Goal: Feedback & Contribution: Submit feedback/report problem

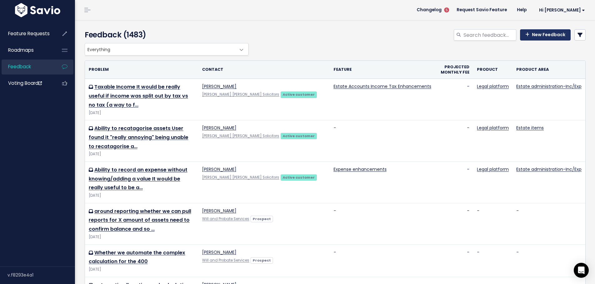
click at [535, 37] on link "New Feedback" at bounding box center [545, 34] width 51 height 11
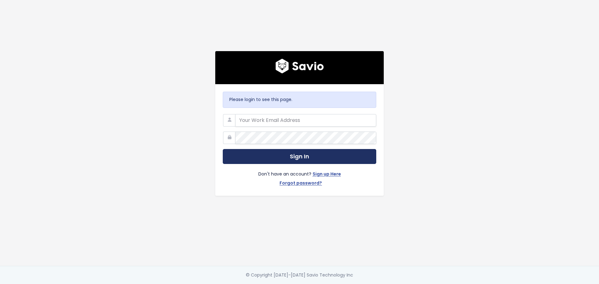
type input "linda.brown@exizent.com"
click at [292, 151] on button "Sign In" at bounding box center [300, 156] width 154 height 15
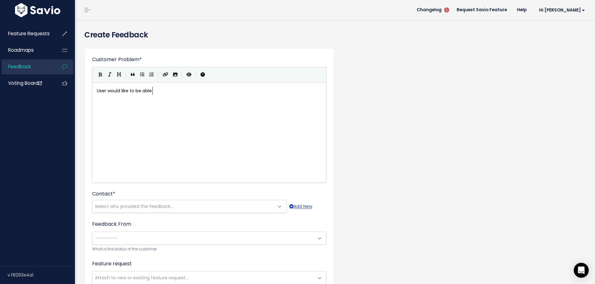
scroll to position [2, 56]
type textarea "User would like to be able to"
type textarea "Sele"
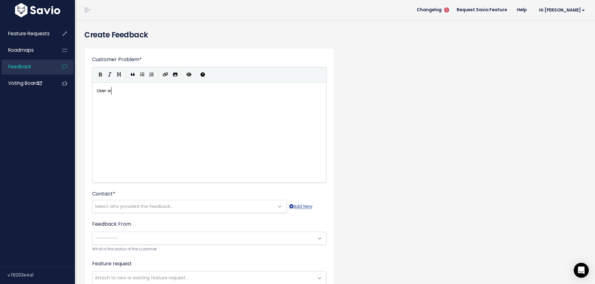
type textarea "User who"
type textarea "ould like to incid"
type textarea "dicate that there is no receip"
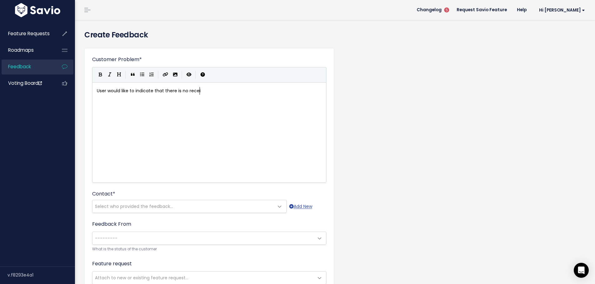
scroll to position [2, 63]
type textarea "ipient when generating correspondence"
type textarea "User would like to indicate that there is no recipient when generating correspo…"
drag, startPoint x: 298, startPoint y: 93, endPoint x: 64, endPoint y: 92, distance: 234.4
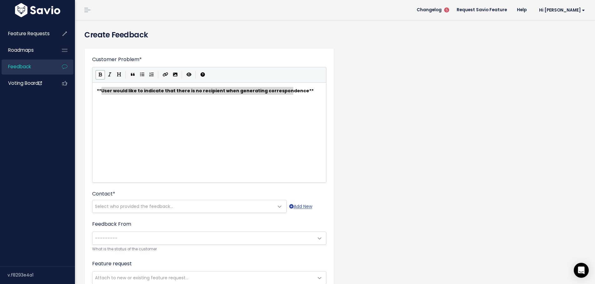
click at [226, 101] on div "x ** User would like to indicate that there is no recipient when generating cor…" at bounding box center [217, 140] width 243 height 109
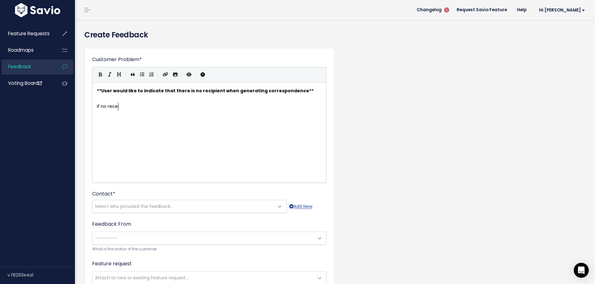
scroll to position [2, 24]
type textarea "If no receip"
type textarea "ipient is selected then an error a"
type textarea "occurs as below when entering"
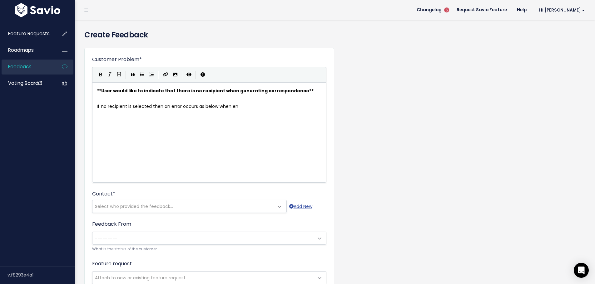
type textarea "t"
type textarea "trying to generate correspondence"
type textarea "Context - user is"
type textarea "had added a"
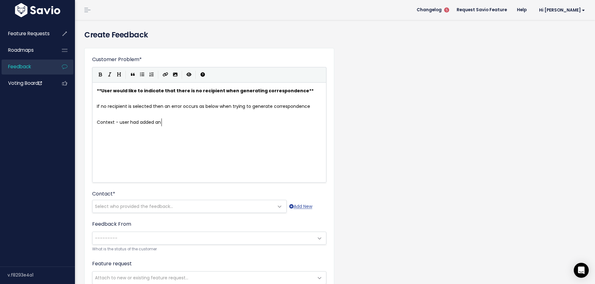
scroll to position [2, 4]
type textarea "n annd"
type textarea "ddress into the template w"
type textarea "(BCS -"
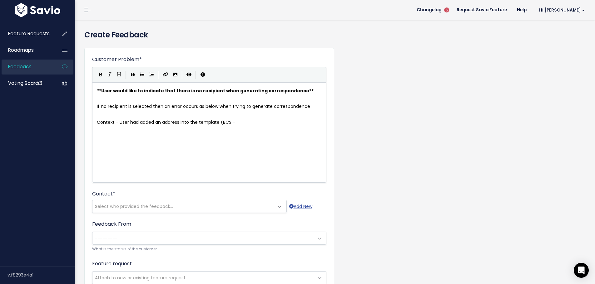
paste textarea "B"
type textarea "B"
click at [303, 124] on pre "Context - user had added an address into the template (BCS - Books of Council a…" at bounding box center [212, 123] width 232 height 8
type textarea "which"
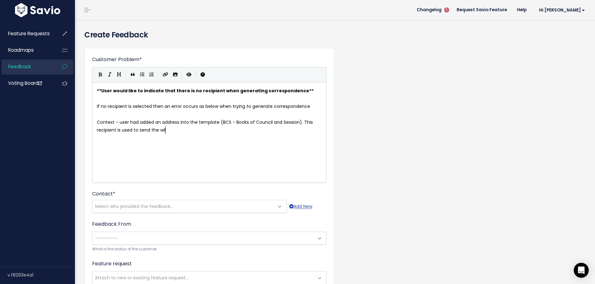
type textarea ". This recipient is used to send the will"
type textarea "Will and Deeds of Variation to."
type textarea ", and does not change"
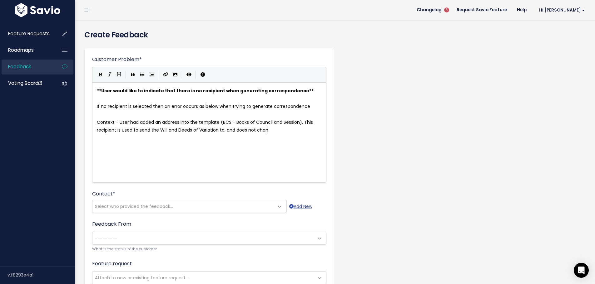
scroll to position [2, 49]
type textarea "Workaround is to enter a space into the receipt"
type textarea "p"
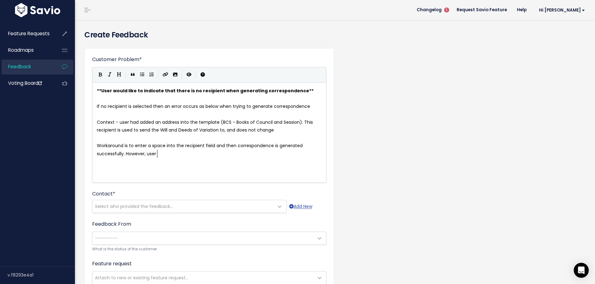
type textarea "ipient field and then correspondence is generated successfully. However, user su"
type textarea "User suggested is"
type textarea "t would be good if "None" could be selected in the receip"
type textarea "ipient field instead"
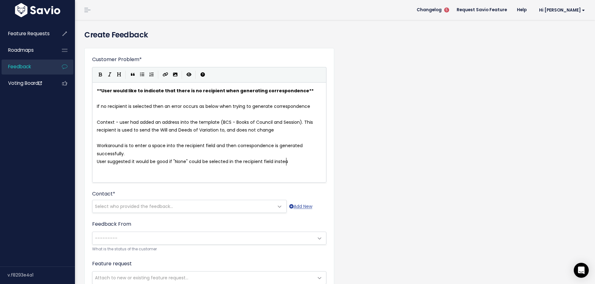
scroll to position [2, 40]
click at [105, 115] on pre "​" at bounding box center [212, 115] width 232 height 8
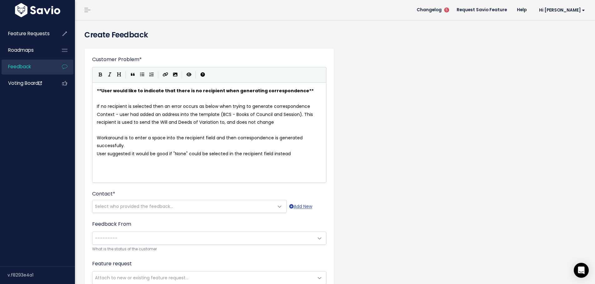
click at [126, 127] on pre "​" at bounding box center [212, 130] width 232 height 8
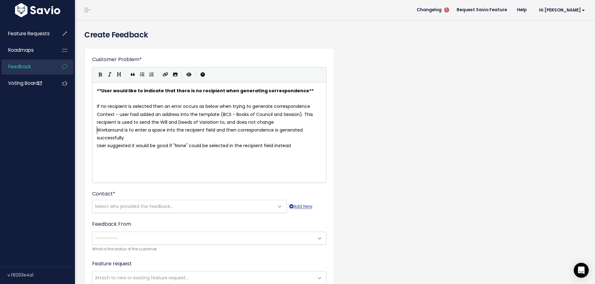
click at [275, 122] on pre "Context - user had added an address into the template (BCS - Books of Council a…" at bounding box center [212, 119] width 232 height 16
type textarea ". Thi si"
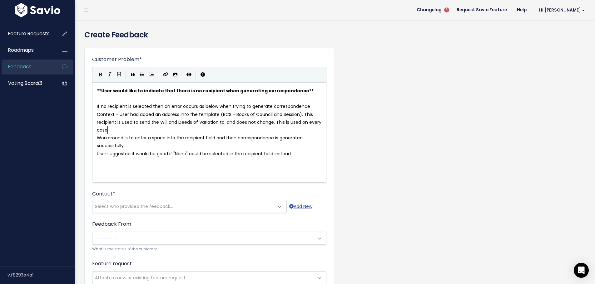
scroll to position [2, 50]
type textarea "s is used on every case and BCS will not be"
type textarea "ap"
type textarea "appear anywhere in their case to select"
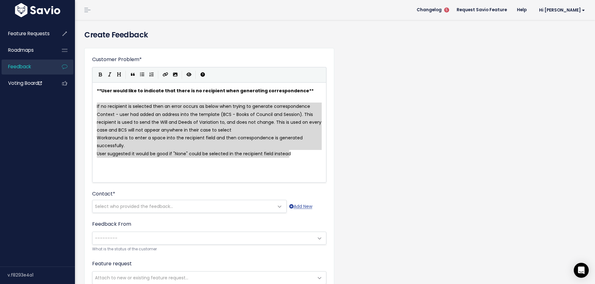
drag, startPoint x: 96, startPoint y: 107, endPoint x: 290, endPoint y: 158, distance: 201.2
drag, startPoint x: 142, startPoint y: 75, endPoint x: 148, endPoint y: 75, distance: 5.9
click at [142, 75] on icon "Generic List" at bounding box center [142, 74] width 4 height 4
type textarea "* Context - user had added an address into the template (BCS - Books of Council…"
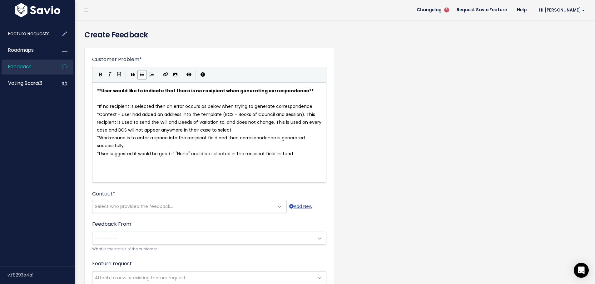
click at [314, 104] on pre "* If no recipient is selected then an error occurs as below when trying to gene…" at bounding box center [212, 107] width 232 height 8
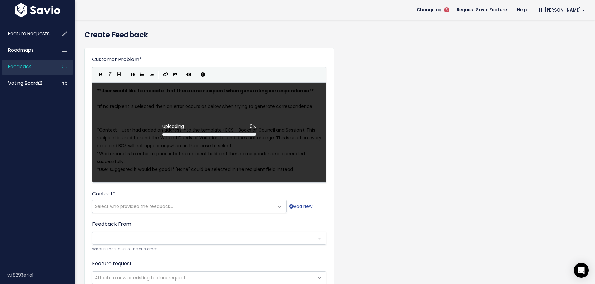
scroll to position [2, 0]
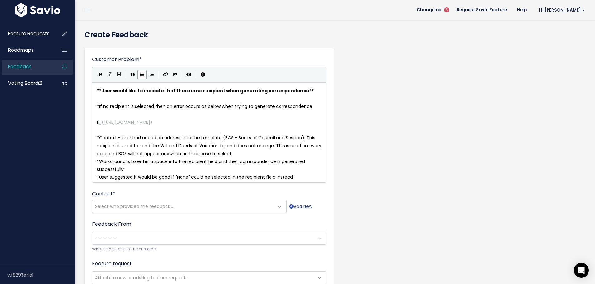
drag, startPoint x: 221, startPoint y: 137, endPoint x: 227, endPoint y: 136, distance: 5.3
click at [222, 137] on span "Context - user had added an address into the template (BCS - Books of Council a…" at bounding box center [210, 146] width 226 height 22
type textarea "itself"
drag, startPoint x: 98, startPoint y: 145, endPoint x: 115, endPoint y: 145, distance: 17.8
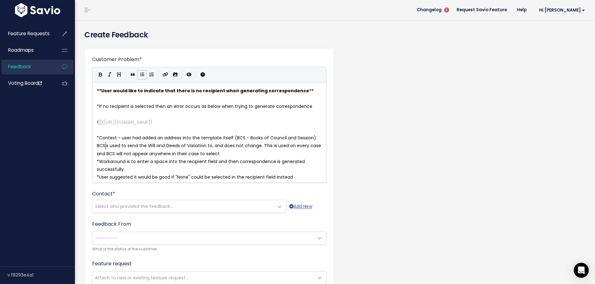
type textarea "BCS"
type textarea "This template"
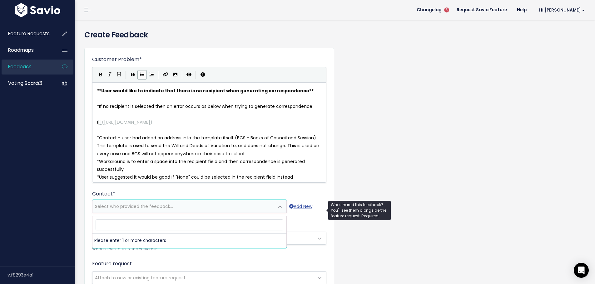
click at [157, 209] on span "Select who provided the feedback..." at bounding box center [134, 207] width 78 height 6
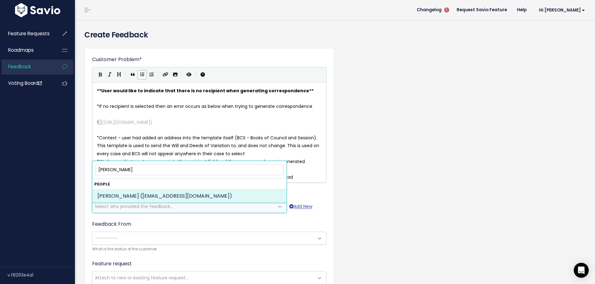
type input "lindsay nic"
select select "ACTIVE"
select select "92661888"
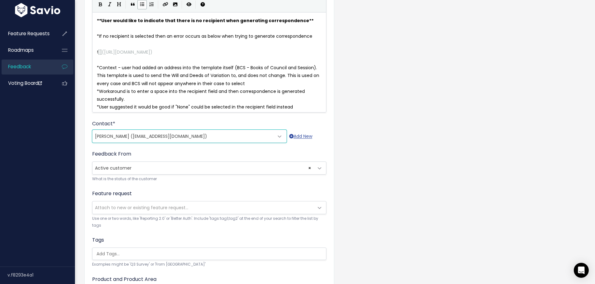
scroll to position [94, 0]
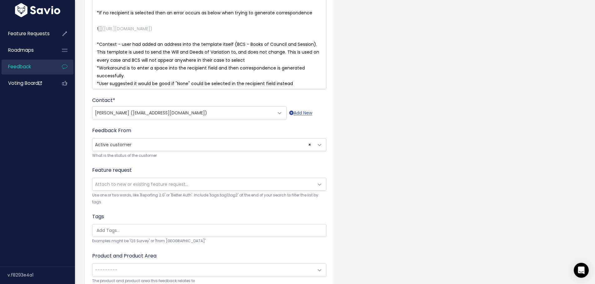
click at [141, 191] on span "Attach to new or existing feature request..." at bounding box center [202, 184] width 221 height 12
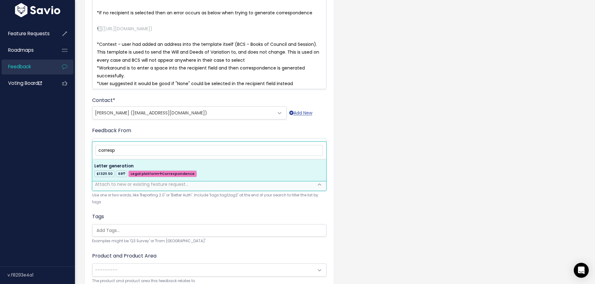
type input "corresp"
select select "17625"
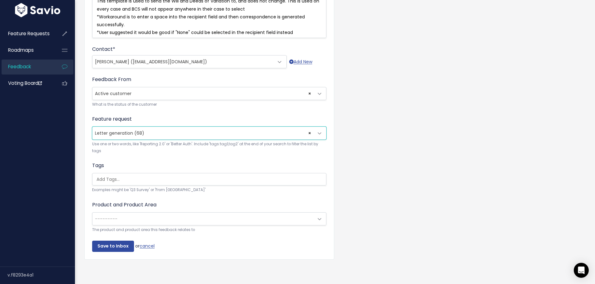
scroll to position [153, 0]
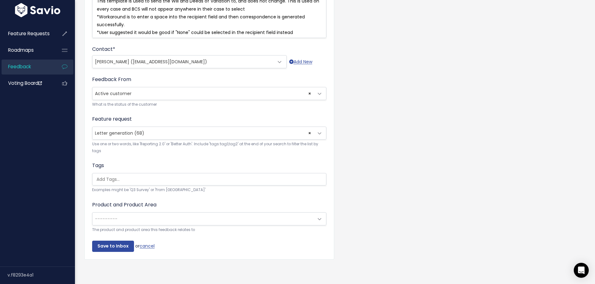
click at [118, 217] on span "---------" at bounding box center [202, 219] width 221 height 12
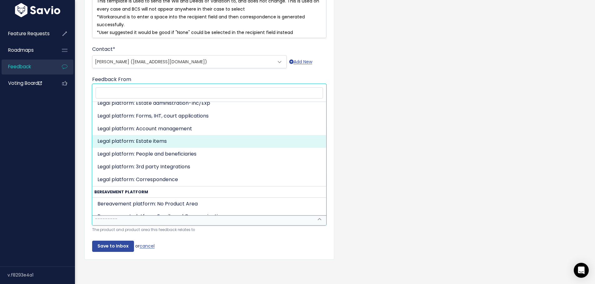
scroll to position [62, 0]
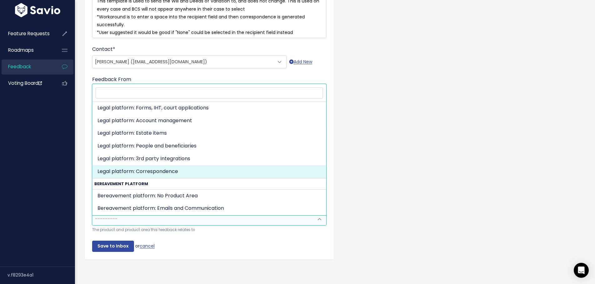
select select "MAIN:COMMUNICATIONS"
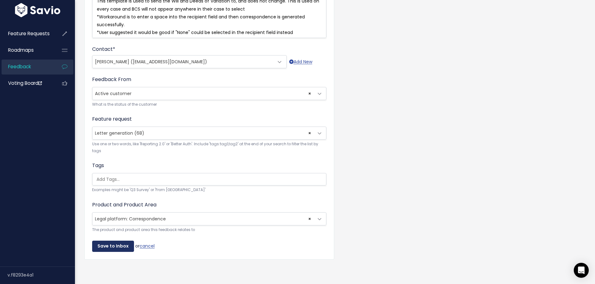
click at [119, 244] on input "Save to Inbox" at bounding box center [113, 246] width 42 height 11
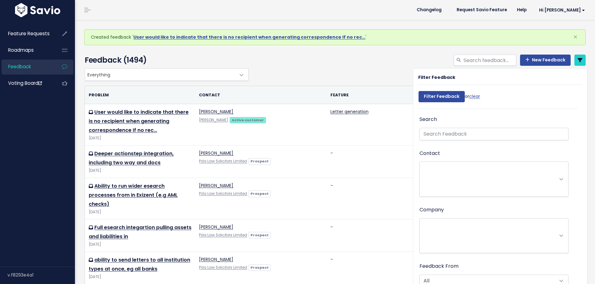
select select
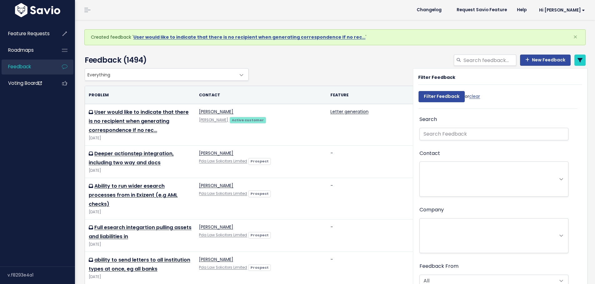
select select
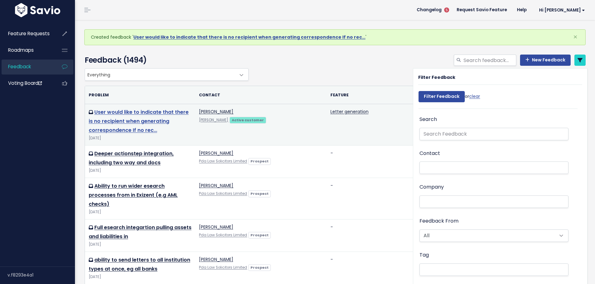
click at [152, 115] on link "User would like to indicate that there is no recipient when generating correspo…" at bounding box center [139, 121] width 100 height 25
